Goal: Task Accomplishment & Management: Use online tool/utility

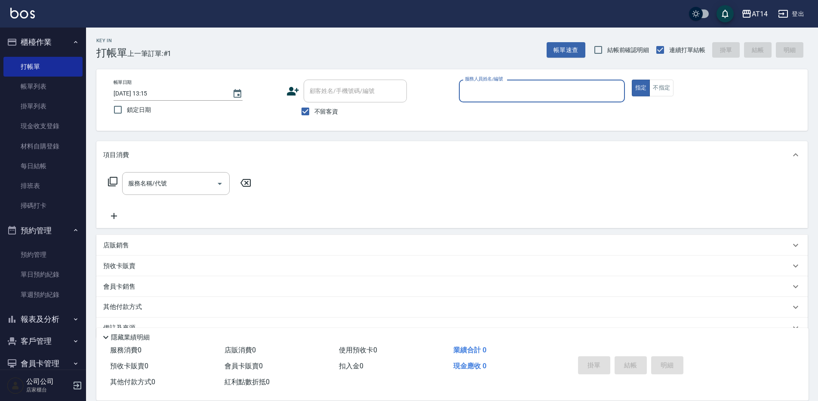
scroll to position [20, 0]
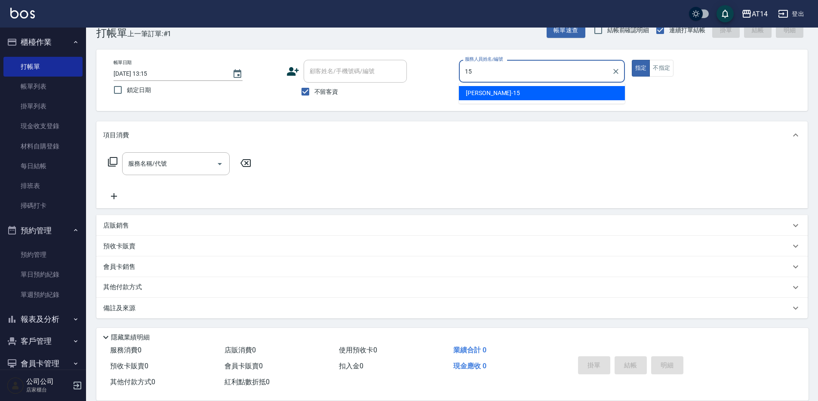
type input "Dora-15"
type button "true"
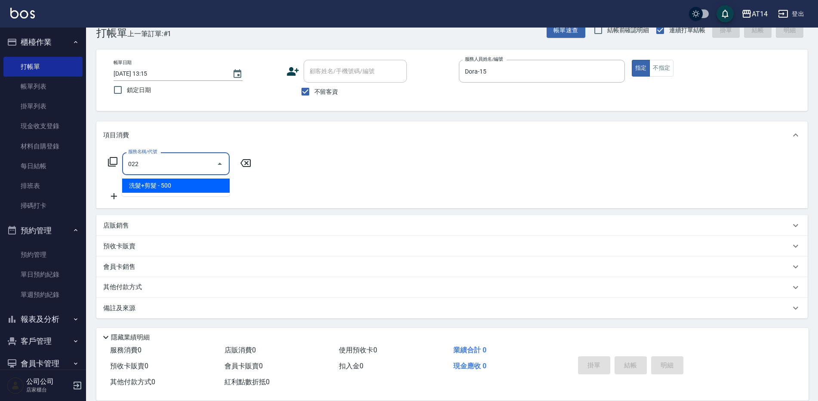
type input "洗髮+剪髮(022)"
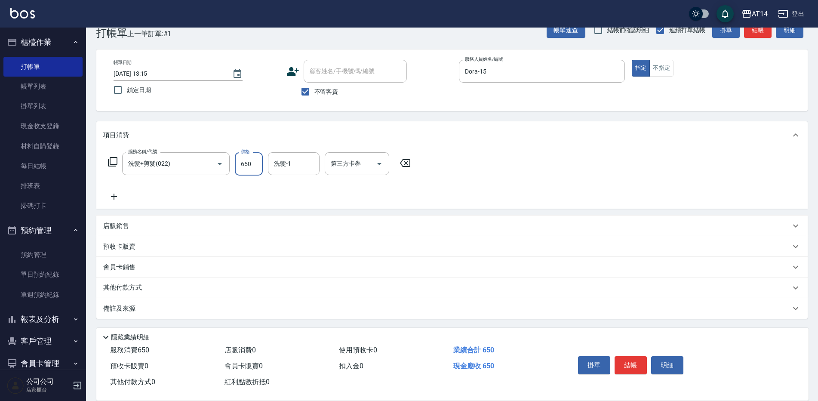
type input "650"
click at [300, 305] on div "備註及來源" at bounding box center [446, 308] width 687 height 9
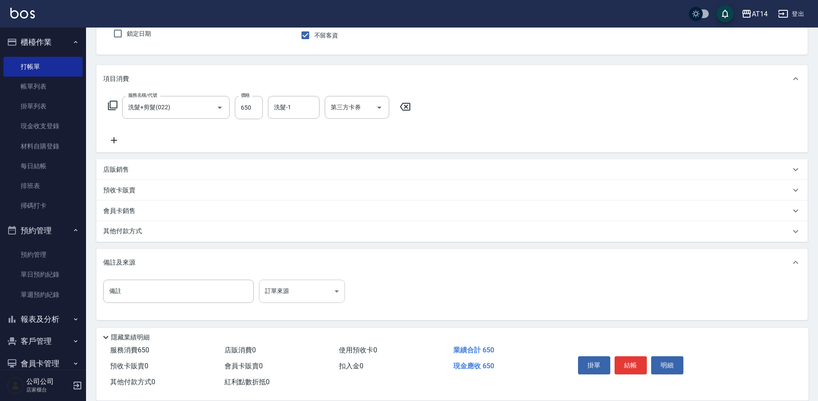
scroll to position [77, 0]
click at [317, 295] on body "AT14 登出 櫃檯作業 打帳單 帳單列表 掛單列表 現金收支登錄 材料自購登錄 每日結帳 排班表 掃碼打卡 預約管理 預約管理 單日預約紀錄 單週預約紀錄 …" at bounding box center [409, 162] width 818 height 479
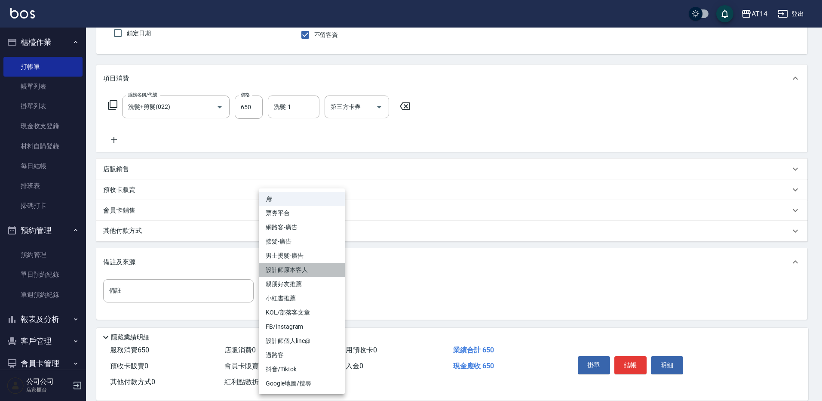
click at [310, 270] on li "設計師原本客人" at bounding box center [302, 270] width 86 height 14
type input "設計師原本客人"
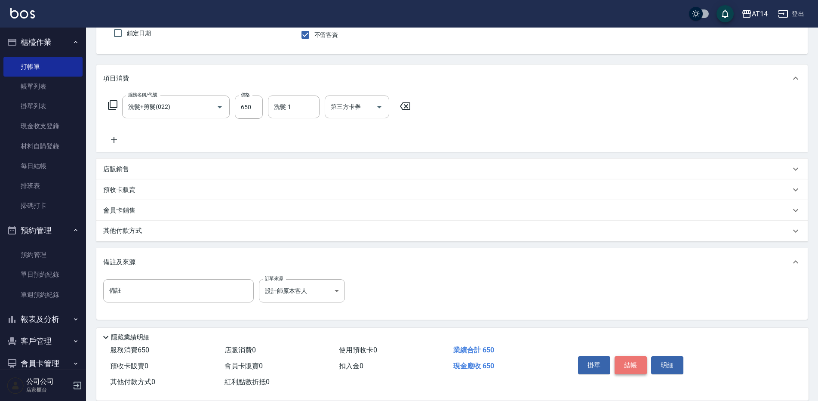
click at [628, 362] on button "結帳" at bounding box center [630, 365] width 32 height 18
type input "[DATE] 14:57"
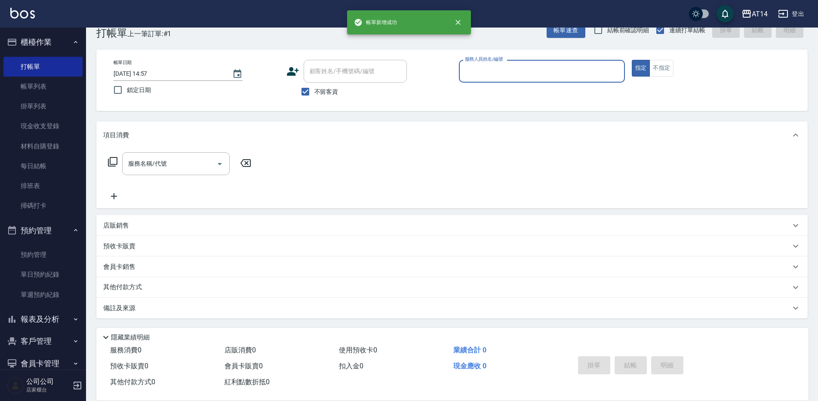
scroll to position [20, 0]
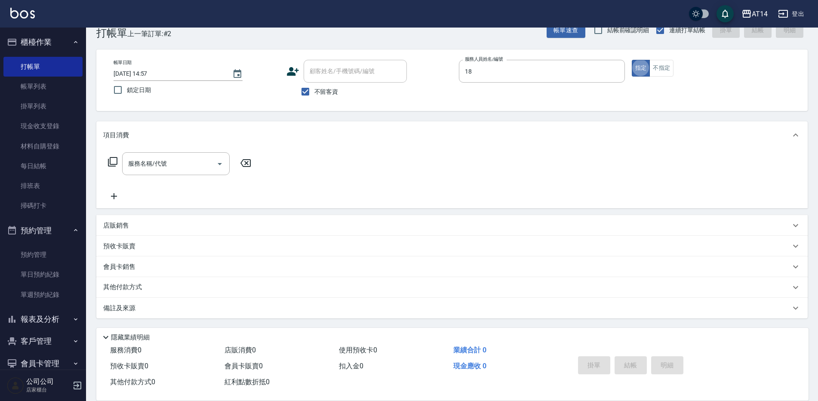
type input "Vna-18"
click at [169, 166] on input "服務名稱/代號" at bounding box center [169, 163] width 87 height 15
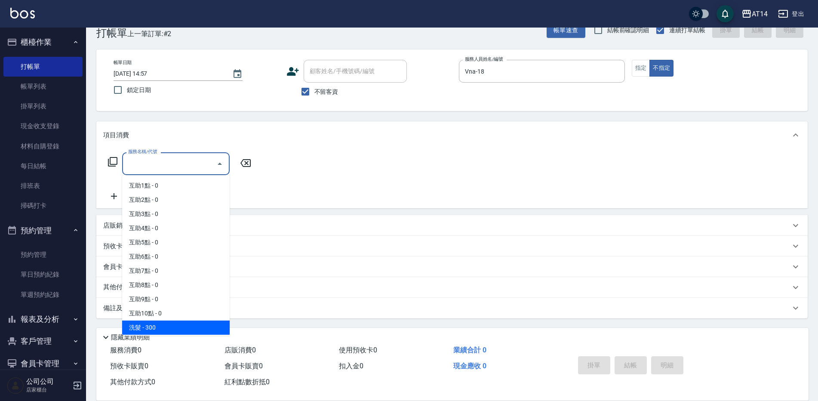
click at [166, 325] on span "洗髮 - 300" at bounding box center [175, 327] width 107 height 14
type input "洗髮(011)"
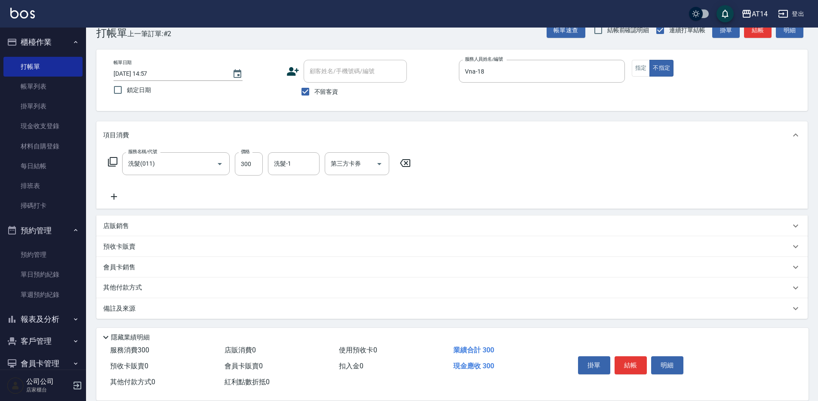
click at [117, 199] on icon at bounding box center [113, 196] width 21 height 10
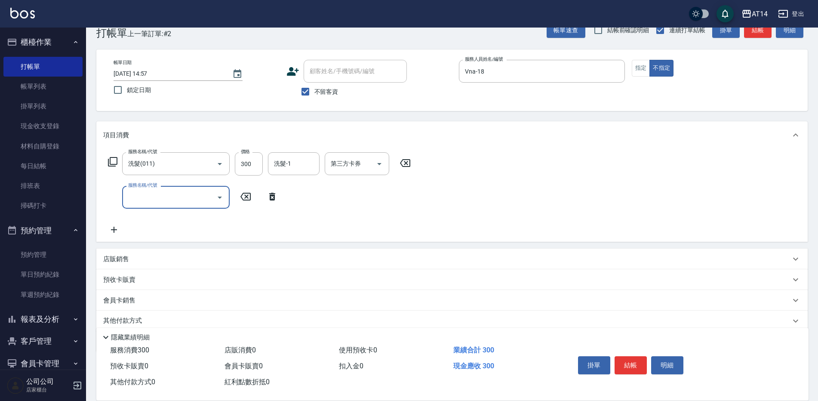
click at [164, 205] on div "服務名稱/代號" at bounding box center [175, 197] width 107 height 23
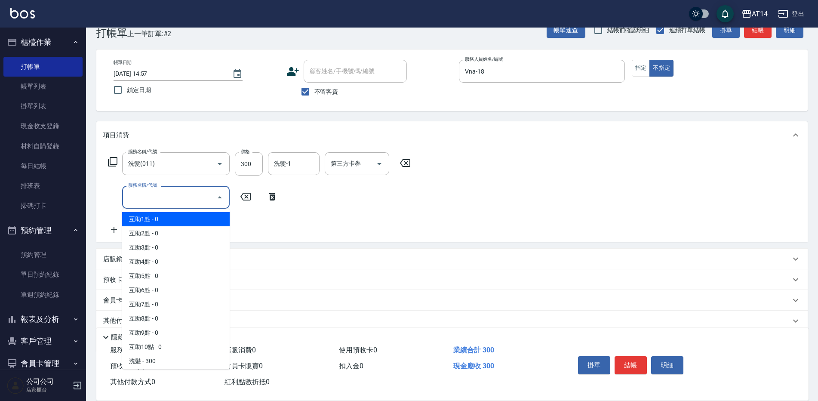
click at [161, 221] on span "互助1點 - 0" at bounding box center [175, 219] width 107 height 14
type input "互助1點(001)"
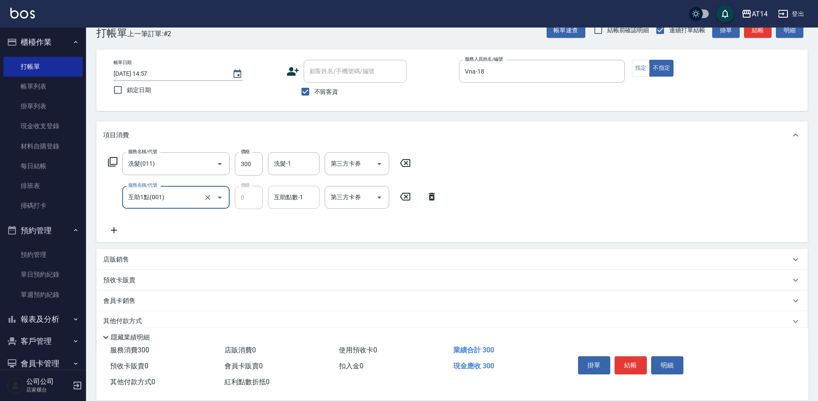
click at [289, 199] on div "互助點數-1 互助點數-1" at bounding box center [294, 197] width 52 height 23
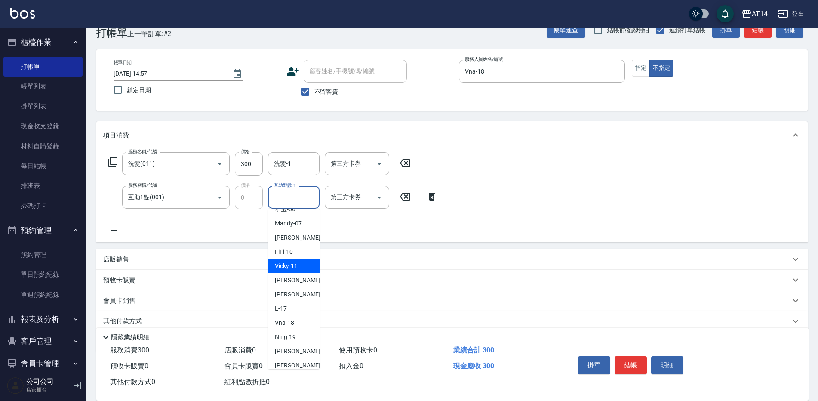
scroll to position [86, 0]
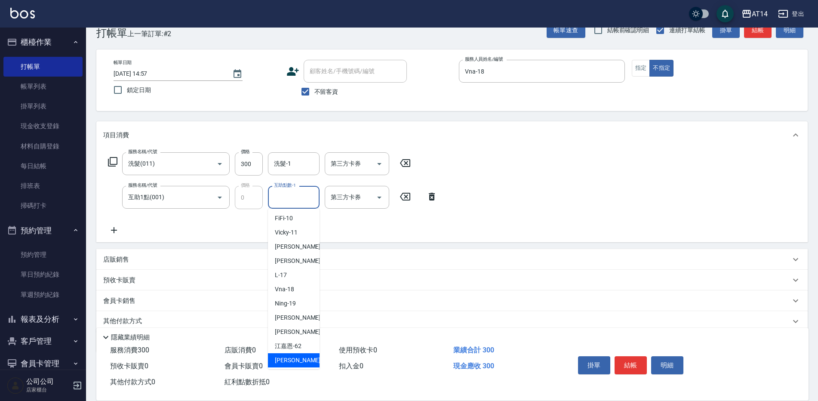
click at [297, 360] on span "[PERSON_NAME] -63" at bounding box center [302, 360] width 54 height 9
type input "[PERSON_NAME]-63"
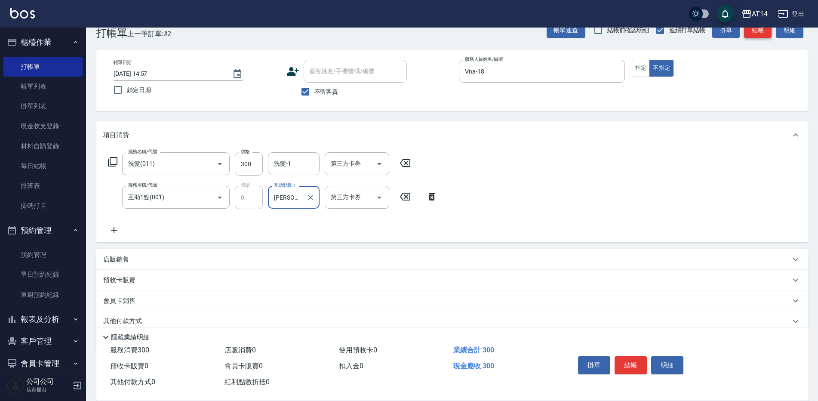
click at [760, 35] on button "結帳" at bounding box center [758, 30] width 28 height 16
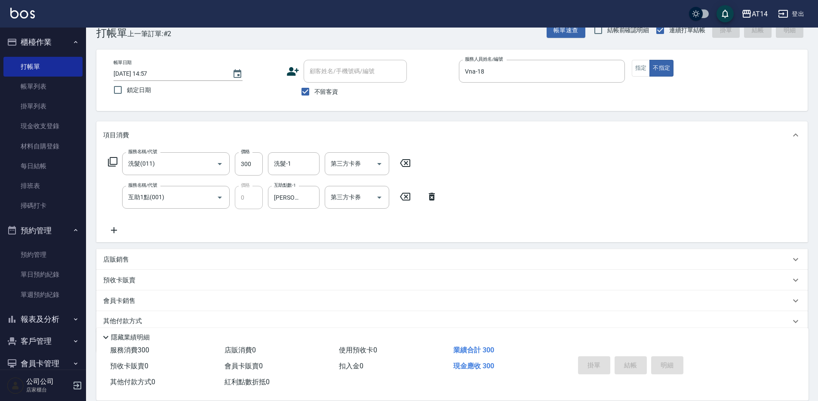
type input "[DATE] 15:09"
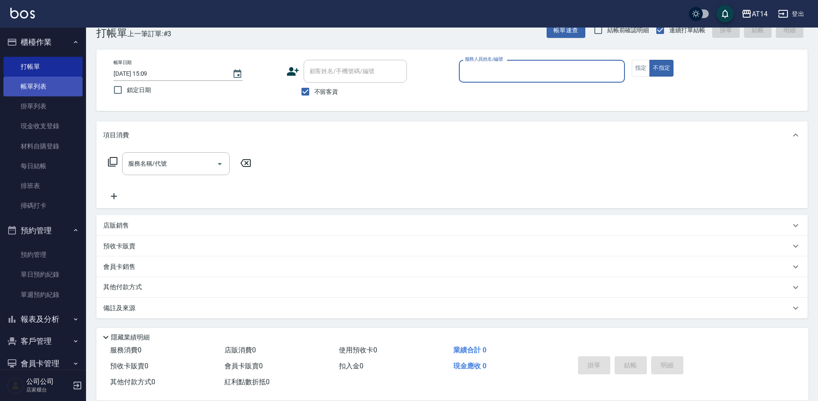
click at [36, 92] on link "帳單列表" at bounding box center [42, 87] width 79 height 20
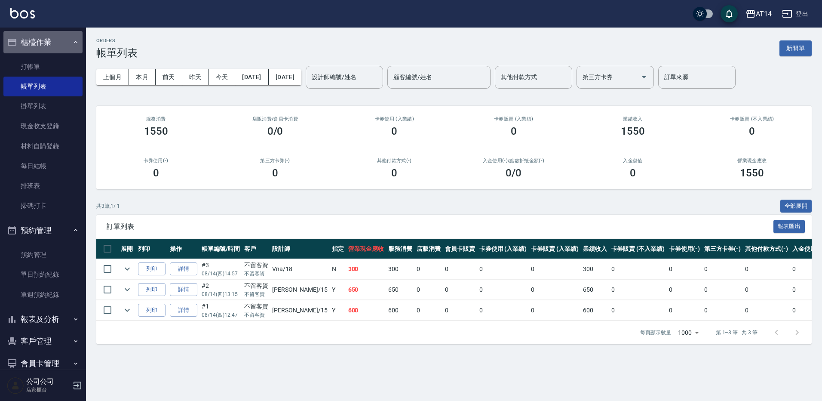
click at [55, 40] on button "櫃檯作業" at bounding box center [42, 42] width 79 height 22
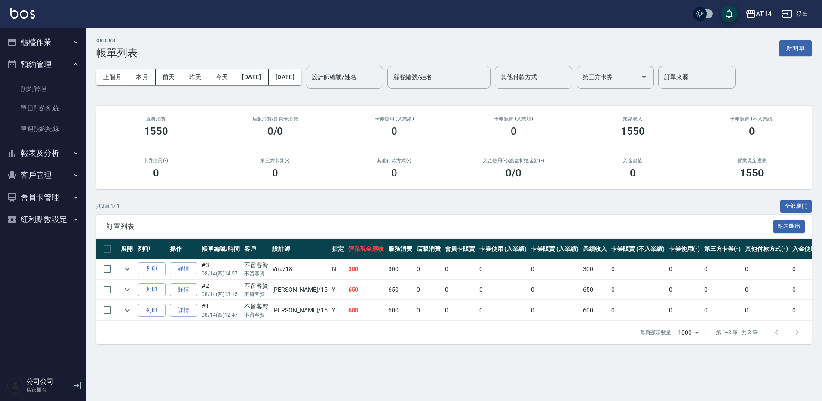
click at [51, 147] on button "報表及分析" at bounding box center [42, 153] width 79 height 22
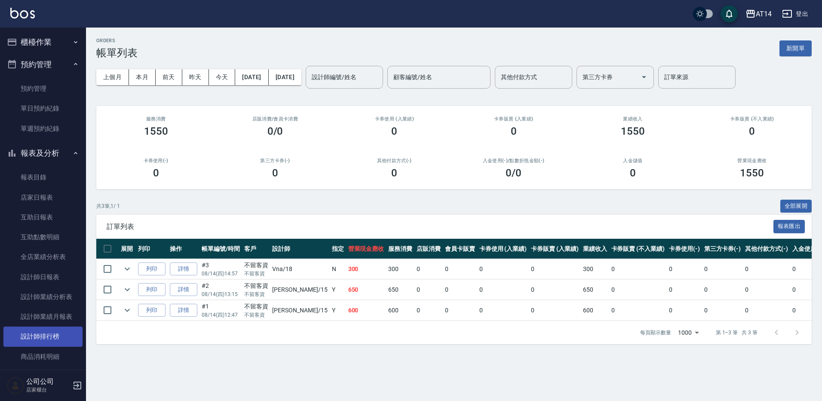
click at [58, 338] on link "設計師排行榜" at bounding box center [42, 336] width 79 height 20
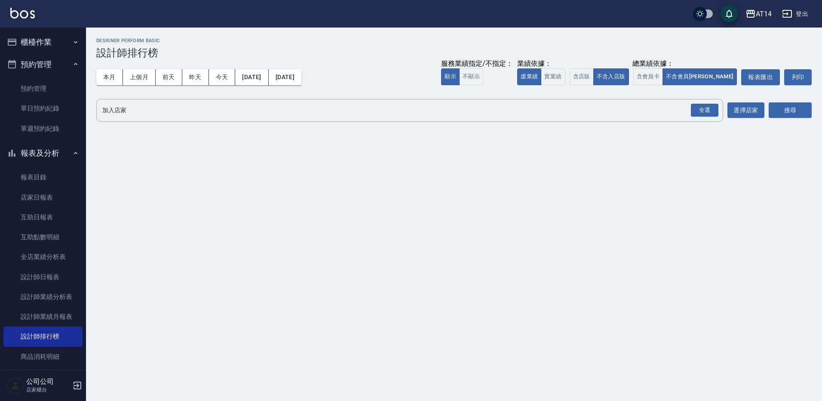
click at [62, 65] on button "預約管理" at bounding box center [42, 64] width 79 height 22
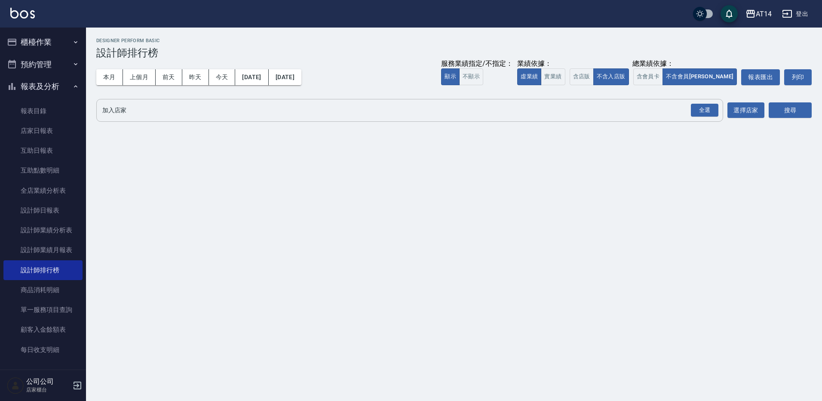
click at [701, 103] on button "全選" at bounding box center [704, 110] width 31 height 17
click at [780, 102] on button "搜尋" at bounding box center [790, 110] width 43 height 16
click at [790, 107] on button "搜尋" at bounding box center [790, 110] width 43 height 16
click at [701, 109] on div "全選" at bounding box center [705, 110] width 28 height 13
click at [798, 110] on button "搜尋" at bounding box center [790, 111] width 43 height 16
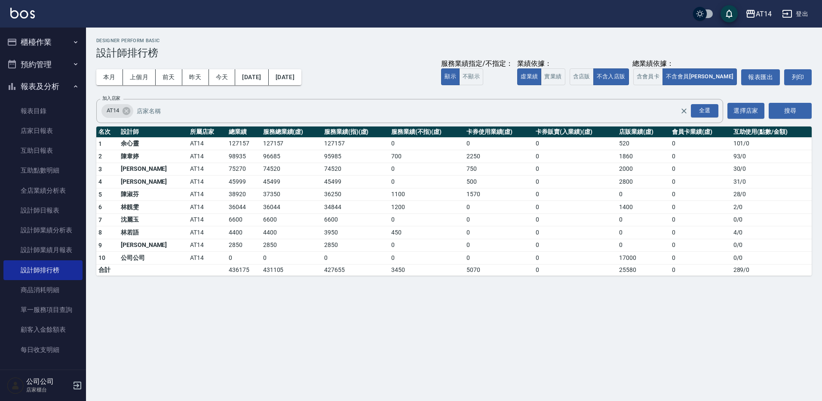
click at [40, 81] on button "報表及分析" at bounding box center [42, 86] width 79 height 22
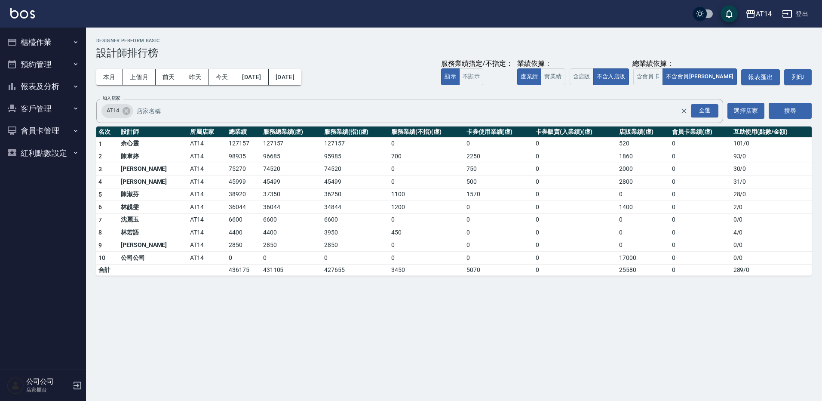
click at [37, 41] on button "櫃檯作業" at bounding box center [42, 42] width 79 height 22
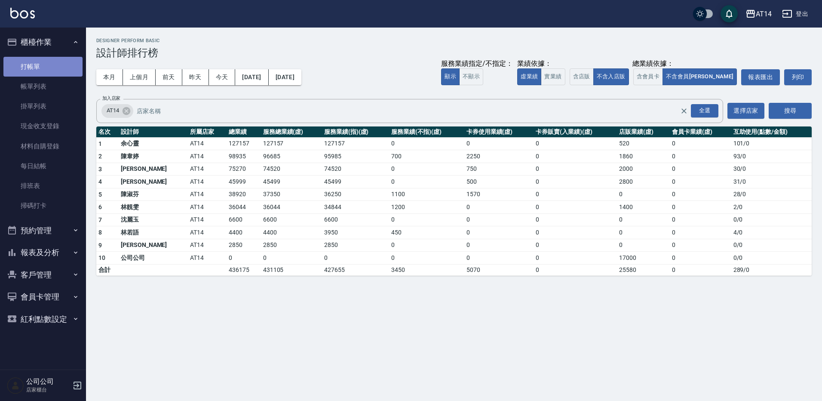
click at [43, 61] on link "打帳單" at bounding box center [42, 67] width 79 height 20
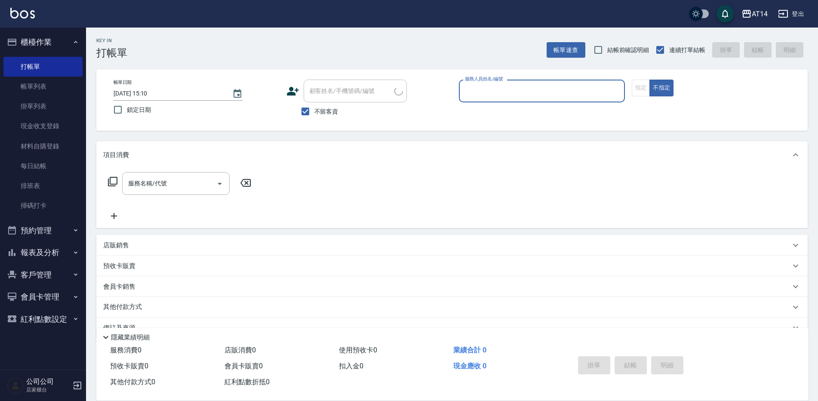
click at [51, 40] on button "櫃檯作業" at bounding box center [42, 42] width 79 height 22
